Goal: Find specific page/section: Find specific page/section

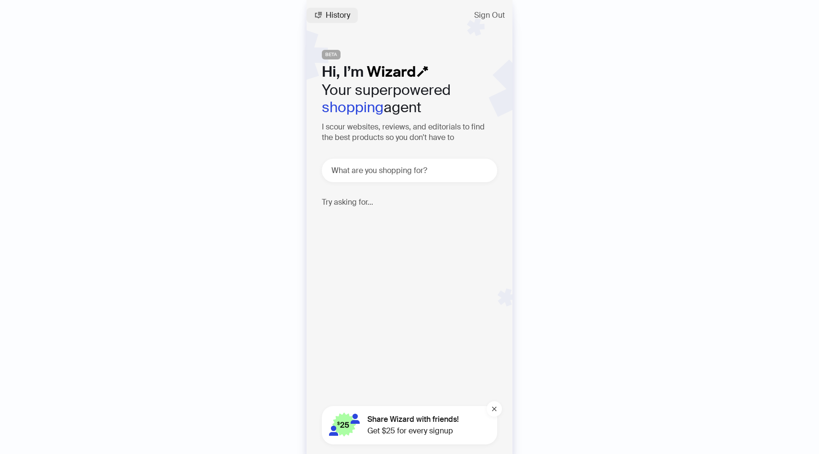
click at [324, 10] on button "History" at bounding box center [332, 15] width 51 height 15
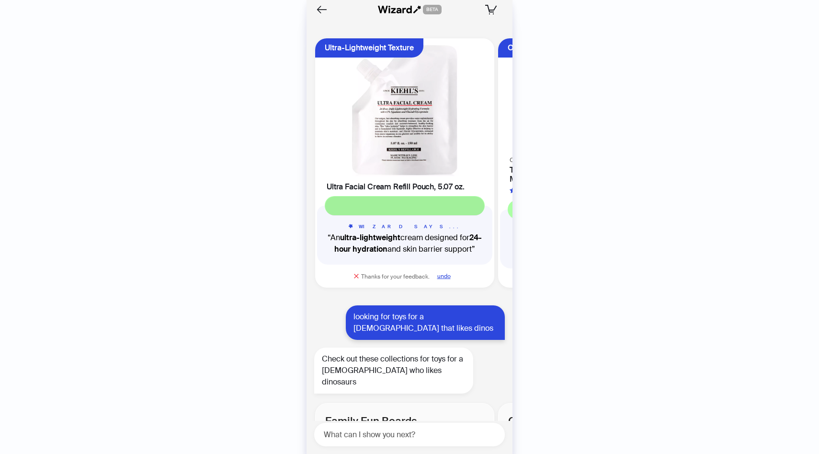
scroll to position [2633, 0]
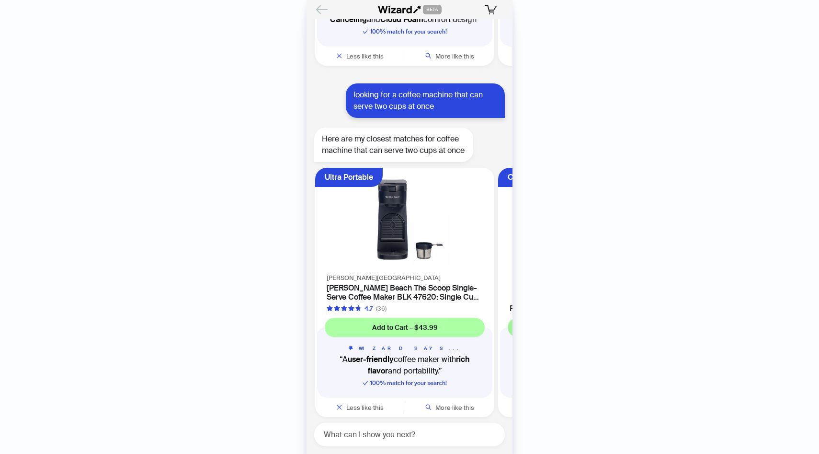
click at [321, 6] on icon "Back" at bounding box center [322, 9] width 16 height 16
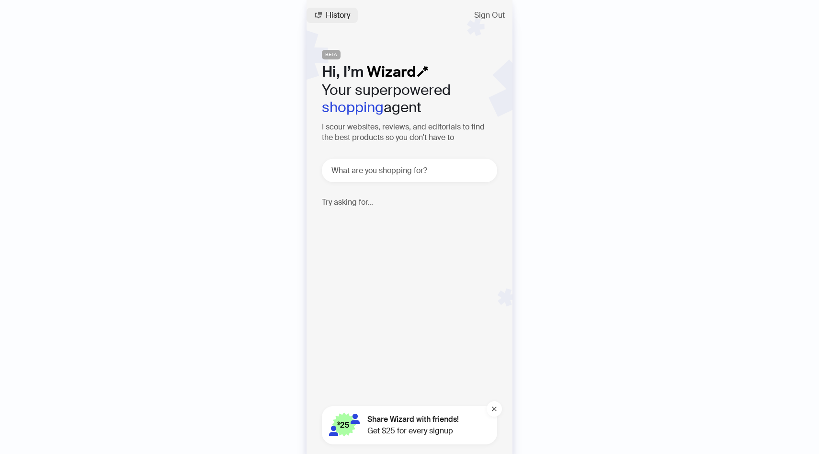
click at [323, 10] on button "History" at bounding box center [332, 15] width 51 height 15
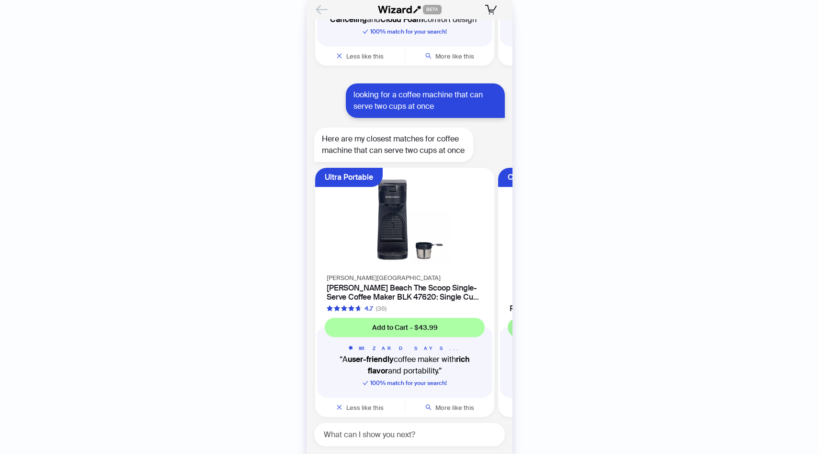
click at [324, 10] on icon "Back" at bounding box center [322, 9] width 16 height 16
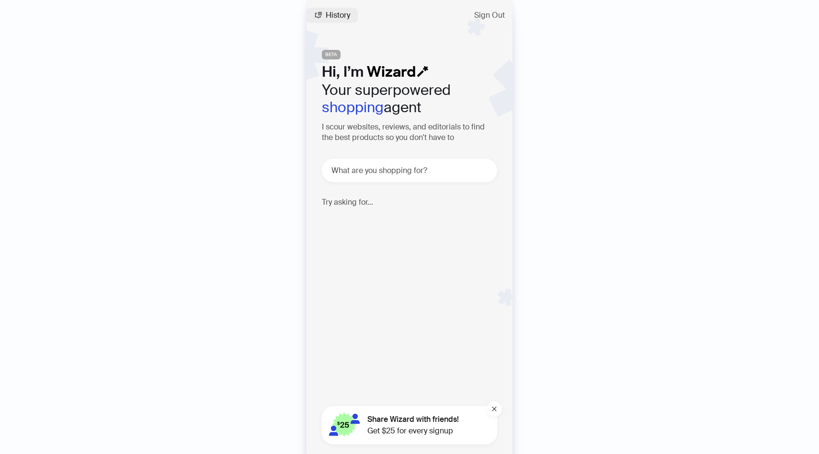
click at [325, 11] on button "History" at bounding box center [332, 15] width 51 height 15
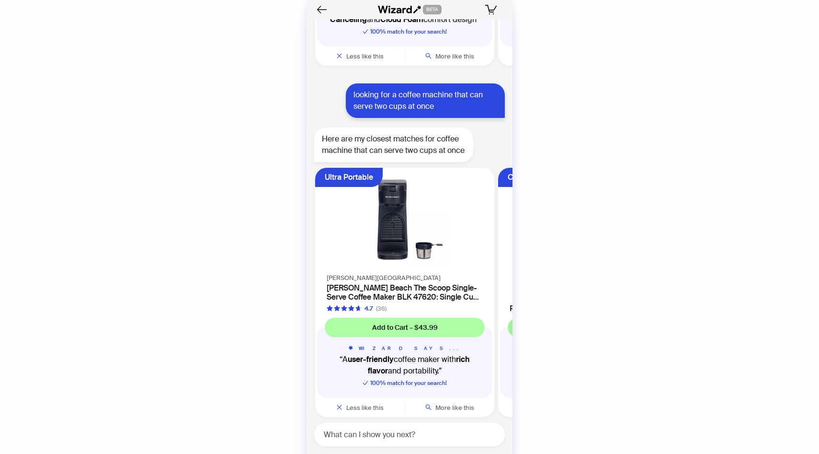
click at [325, 11] on icon "Back" at bounding box center [321, 9] width 13 height 13
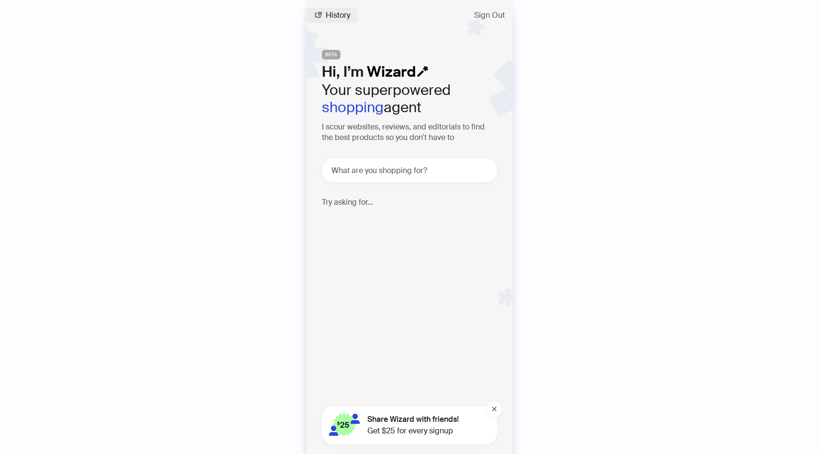
click at [323, 13] on button "History" at bounding box center [332, 15] width 51 height 15
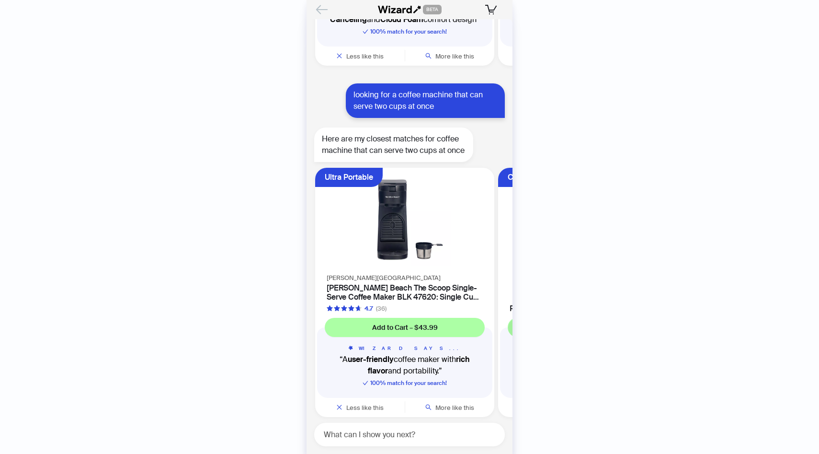
click at [323, 12] on icon "Back" at bounding box center [322, 9] width 16 height 16
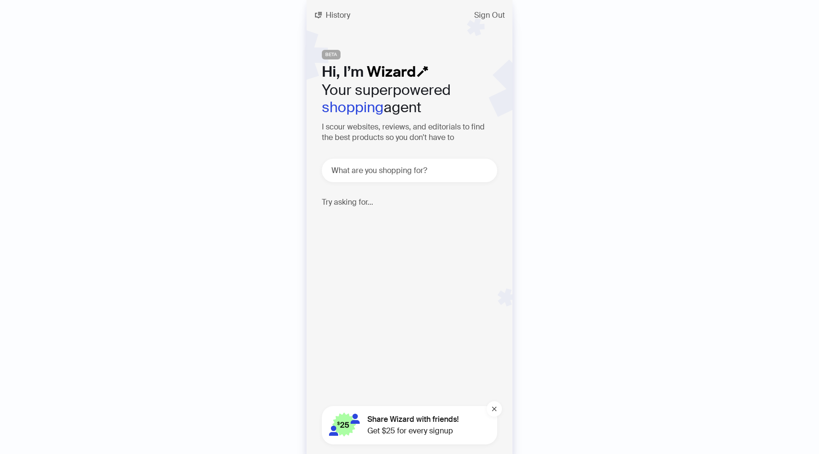
click at [323, 12] on button "History" at bounding box center [332, 15] width 51 height 15
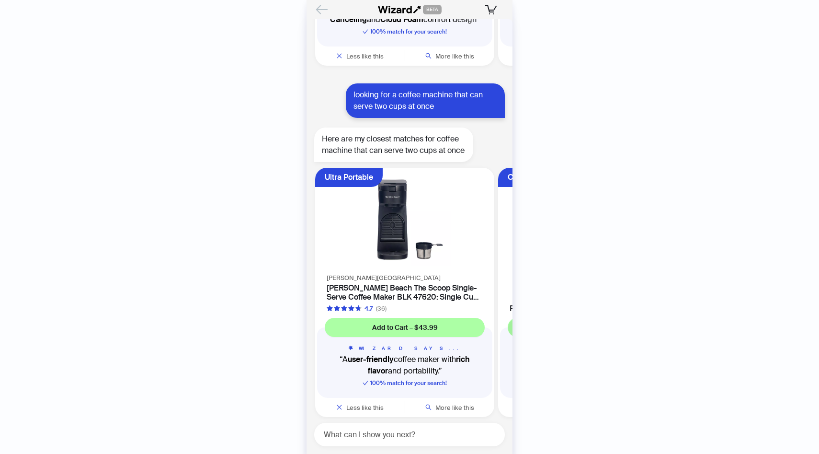
click at [323, 12] on icon "Back" at bounding box center [322, 9] width 16 height 16
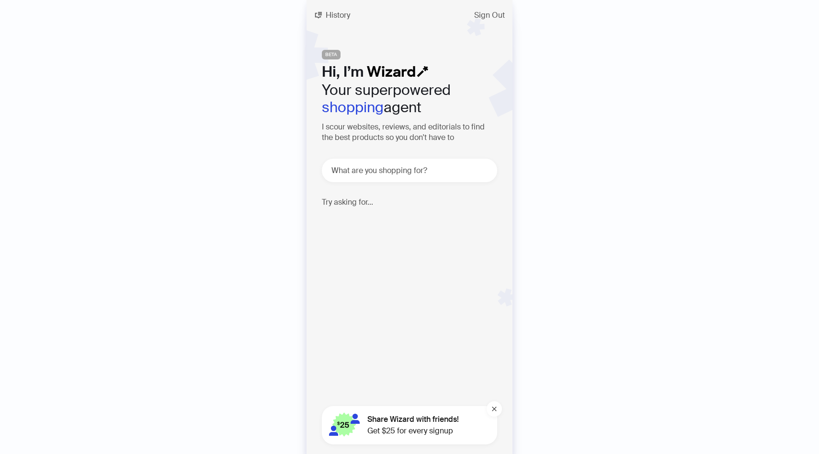
click at [323, 12] on button "History" at bounding box center [332, 15] width 51 height 15
